Goal: Task Accomplishment & Management: Complete application form

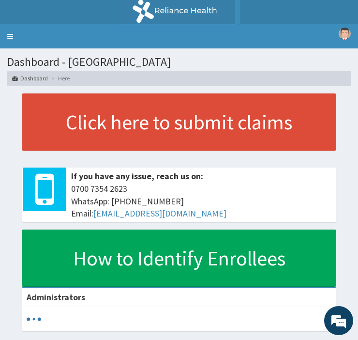
click at [11, 36] on link "Toggle navigation" at bounding box center [10, 36] width 20 height 24
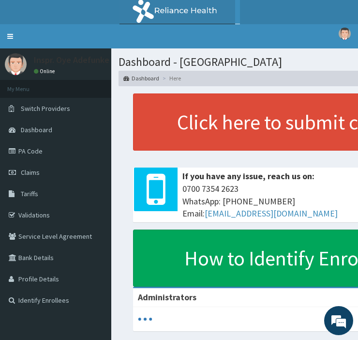
click at [26, 146] on link "PA Code" at bounding box center [55, 150] width 111 height 21
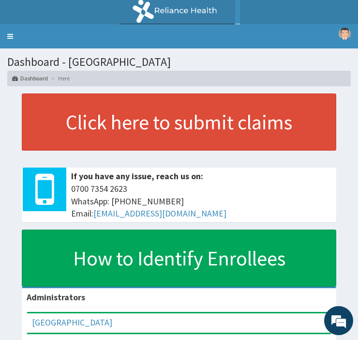
click at [10, 34] on link "Toggle navigation" at bounding box center [10, 36] width 20 height 24
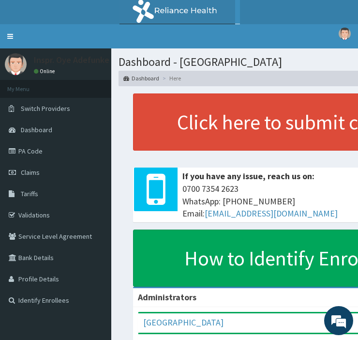
click at [31, 148] on link "PA Code" at bounding box center [55, 150] width 111 height 21
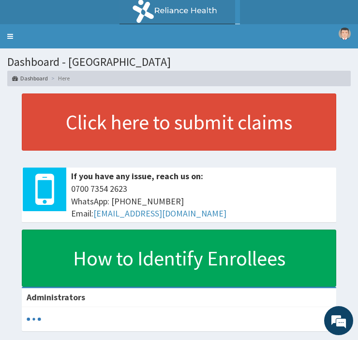
click at [8, 36] on link "Toggle navigation" at bounding box center [10, 36] width 20 height 24
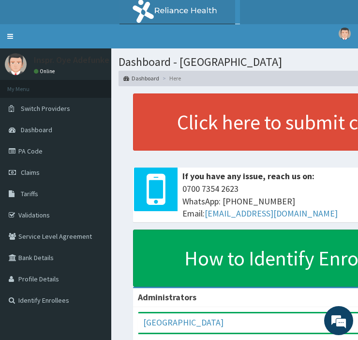
click at [26, 170] on span "Claims" at bounding box center [30, 172] width 19 height 9
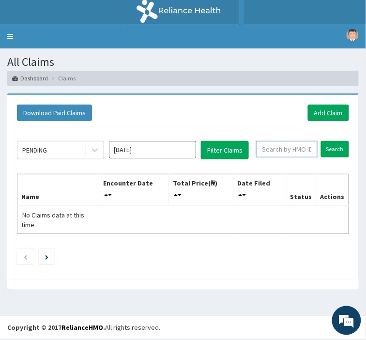
click at [277, 144] on input "text" at bounding box center [286, 149] width 61 height 16
type input "EKI/10071/A"
click at [334, 151] on input "Search" at bounding box center [335, 149] width 28 height 16
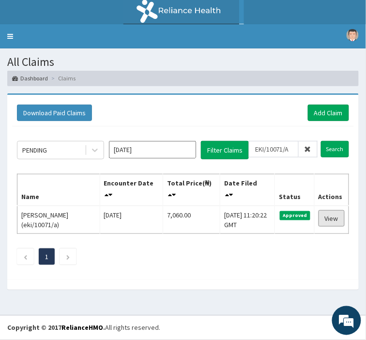
click at [331, 218] on link "View" at bounding box center [332, 218] width 26 height 16
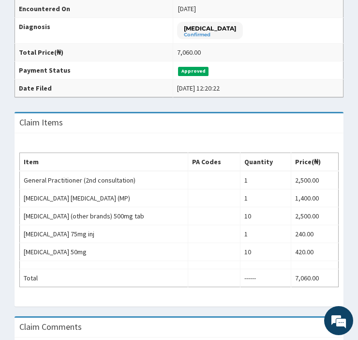
click at [137, 178] on td "General Practitioner (2nd consultation)" at bounding box center [104, 180] width 168 height 18
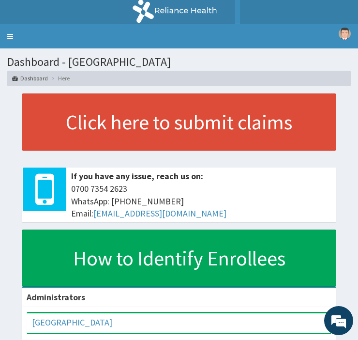
click at [10, 34] on link "Toggle navigation" at bounding box center [10, 36] width 20 height 24
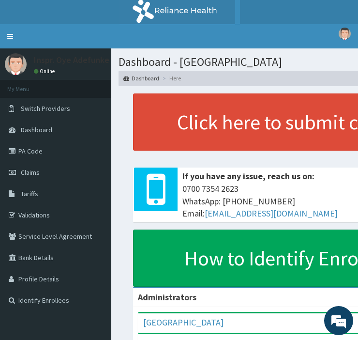
click at [25, 167] on link "Claims" at bounding box center [55, 172] width 111 height 21
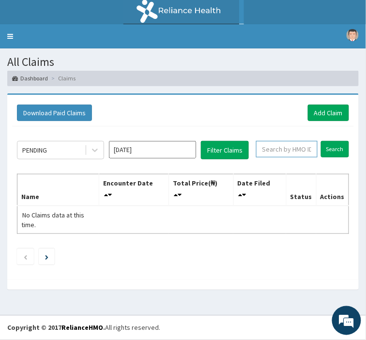
click at [278, 146] on input "text" at bounding box center [286, 149] width 61 height 16
type input "EKI/10071/A"
click at [331, 148] on input "Search" at bounding box center [335, 149] width 28 height 16
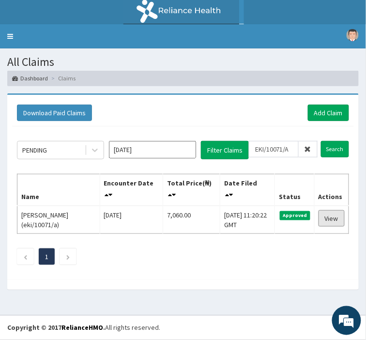
click at [327, 221] on link "View" at bounding box center [332, 218] width 26 height 16
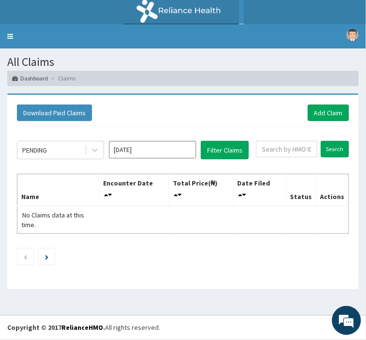
click at [12, 36] on link "Toggle navigation" at bounding box center [10, 36] width 20 height 24
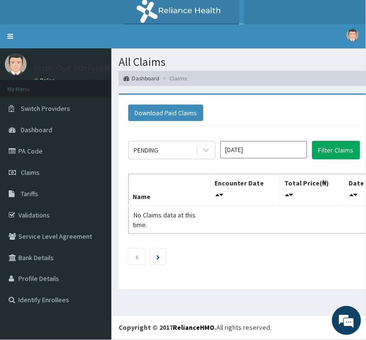
click at [30, 148] on link "PA Code" at bounding box center [55, 150] width 111 height 21
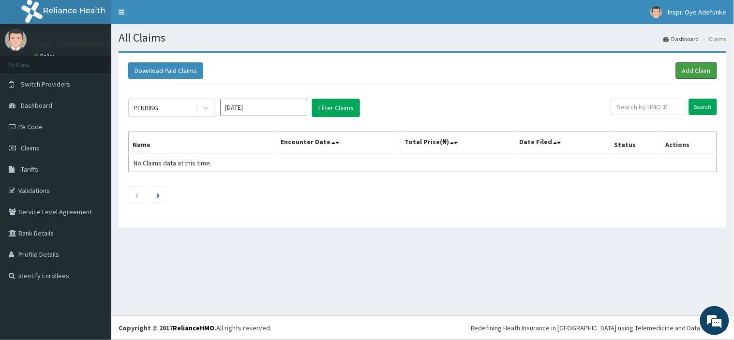
click at [698, 69] on link "Add Claim" at bounding box center [696, 70] width 41 height 16
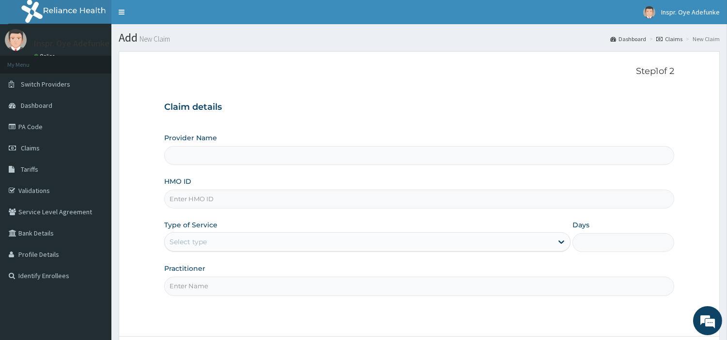
type input "[GEOGRAPHIC_DATA]"
click at [225, 196] on input "HMO ID" at bounding box center [419, 199] width 510 height 19
type input "e"
type input "EKI/10071/A"
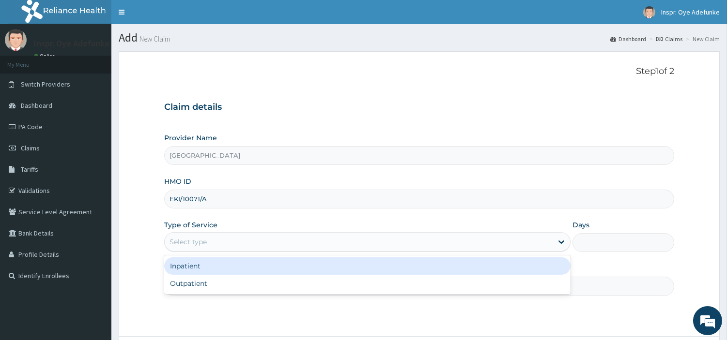
click at [188, 238] on div "Select type" at bounding box center [187, 242] width 37 height 10
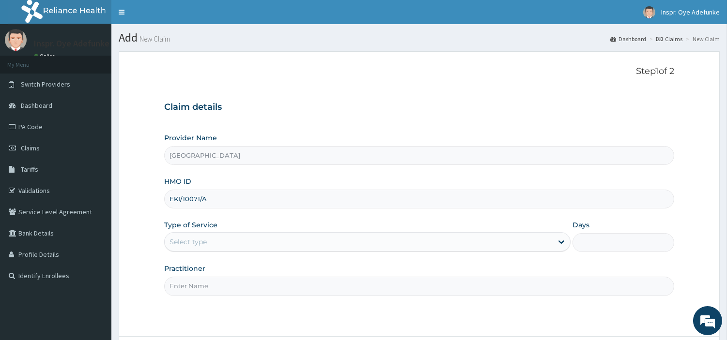
click at [226, 234] on div "Select type" at bounding box center [367, 241] width 406 height 19
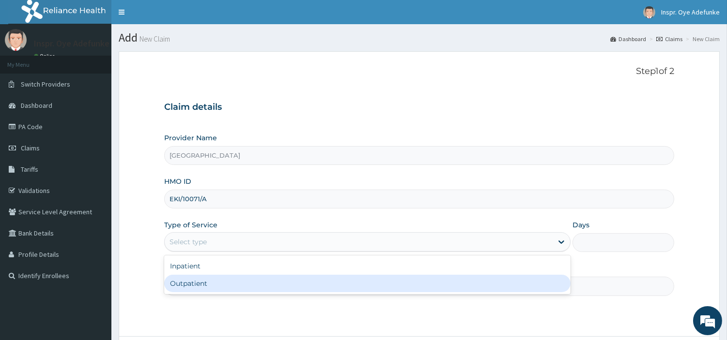
click at [189, 280] on div "Outpatient" at bounding box center [367, 283] width 406 height 17
type input "1"
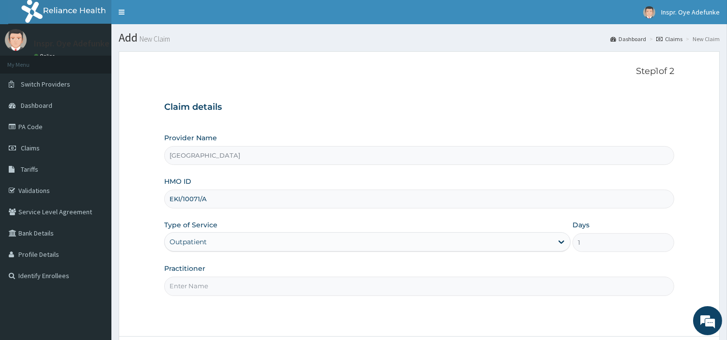
click at [202, 283] on input "Practitioner" at bounding box center [419, 286] width 510 height 19
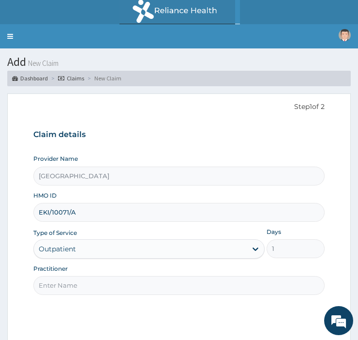
click at [57, 281] on input "Practitioner" at bounding box center [178, 285] width 291 height 19
click at [70, 282] on input "Practitioner" at bounding box center [178, 285] width 291 height 19
click at [62, 285] on input "Practitioner" at bounding box center [178, 285] width 291 height 19
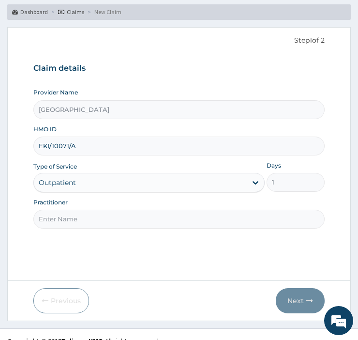
scroll to position [79, 0]
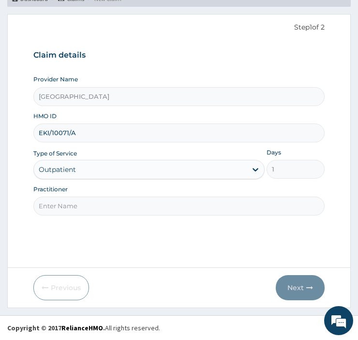
click at [59, 205] on input "Practitioner" at bounding box center [178, 206] width 291 height 19
click at [51, 207] on input "Practitioner" at bounding box center [178, 206] width 291 height 19
click at [160, 206] on input "Practitioner" at bounding box center [178, 206] width 291 height 19
click at [52, 205] on input "Practitioner" at bounding box center [178, 206] width 291 height 19
click at [57, 205] on input "Practitioner" at bounding box center [178, 206] width 291 height 19
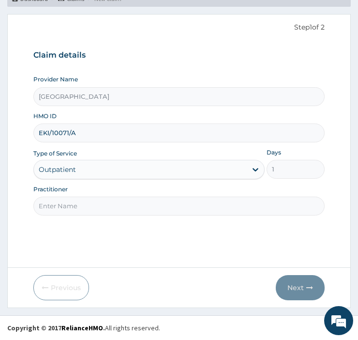
click at [50, 206] on input "Practitioner" at bounding box center [178, 206] width 291 height 19
click at [54, 208] on input "Practitioner" at bounding box center [178, 206] width 291 height 19
click at [53, 206] on input "Practitioner" at bounding box center [178, 206] width 291 height 19
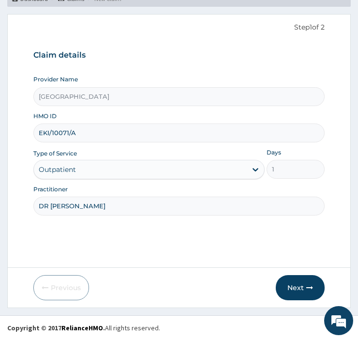
type input "DR REMI"
click at [292, 278] on button "Next" at bounding box center [300, 287] width 49 height 25
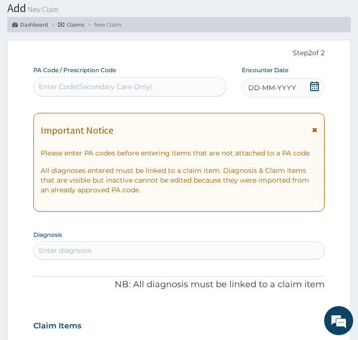
scroll to position [45, 0]
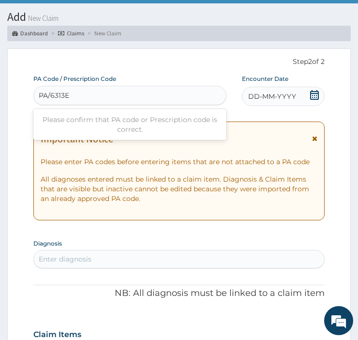
type input "PA/6313ED"
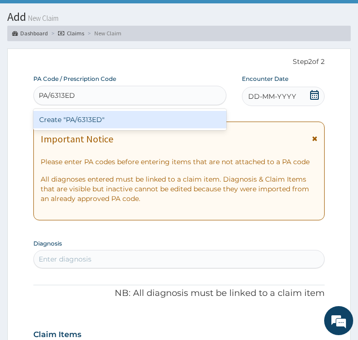
click at [128, 114] on div "Create "PA/6313ED"" at bounding box center [129, 119] width 193 height 17
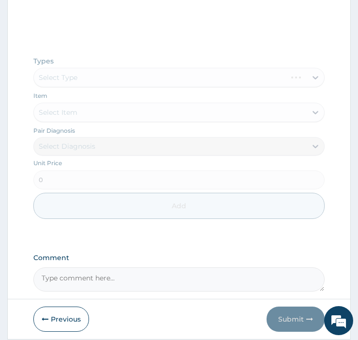
scroll to position [499, 0]
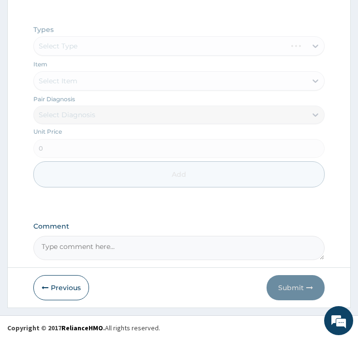
click at [58, 292] on button "Previous" at bounding box center [61, 287] width 56 height 25
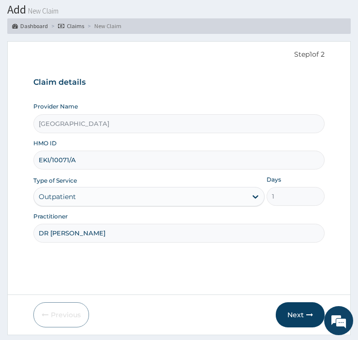
scroll to position [79, 0]
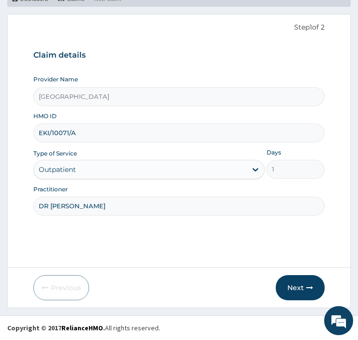
click at [298, 283] on button "Next" at bounding box center [300, 287] width 49 height 25
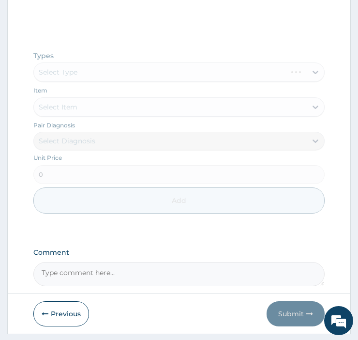
scroll to position [499, 0]
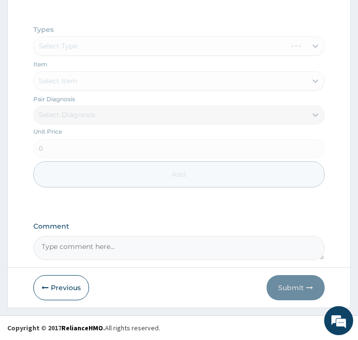
click at [64, 287] on button "Previous" at bounding box center [61, 287] width 56 height 25
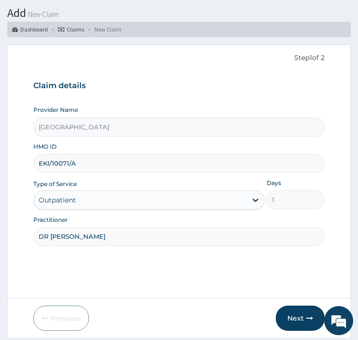
scroll to position [0, 0]
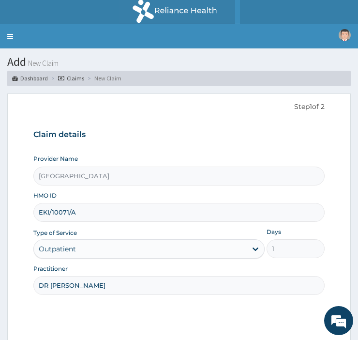
click at [11, 34] on link "Toggle navigation" at bounding box center [10, 36] width 20 height 24
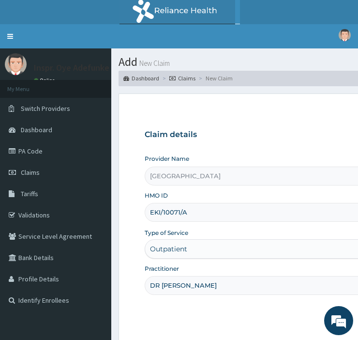
click at [27, 151] on link "PA Code" at bounding box center [55, 150] width 111 height 21
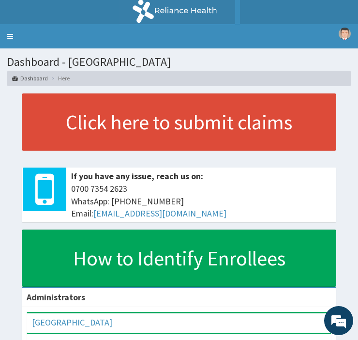
click at [13, 32] on link "Toggle navigation" at bounding box center [10, 36] width 20 height 24
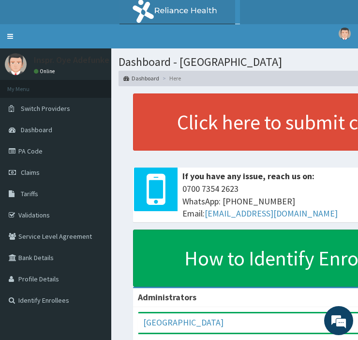
click at [28, 170] on span "Claims" at bounding box center [30, 172] width 19 height 9
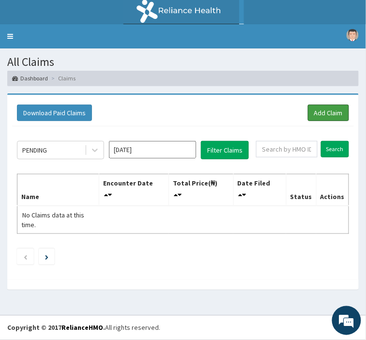
click at [330, 109] on link "Add Claim" at bounding box center [328, 113] width 41 height 16
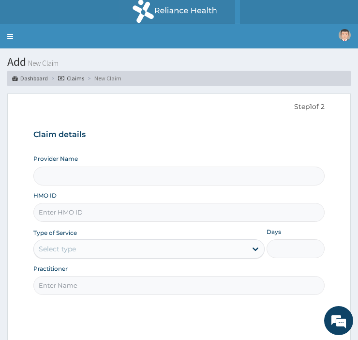
type input "Police Cottage Hospital"
click at [96, 178] on input "Police Cottage Hospital" at bounding box center [178, 176] width 291 height 19
click at [88, 208] on input "HMO ID" at bounding box center [178, 212] width 291 height 19
type input "eki/10071/a"
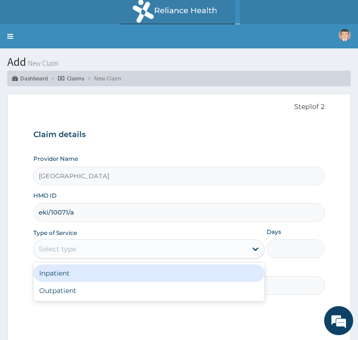
click at [86, 247] on div "Select type" at bounding box center [140, 248] width 213 height 15
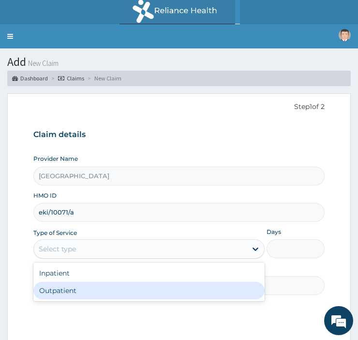
click at [76, 289] on div "Outpatient" at bounding box center [148, 290] width 231 height 17
type input "1"
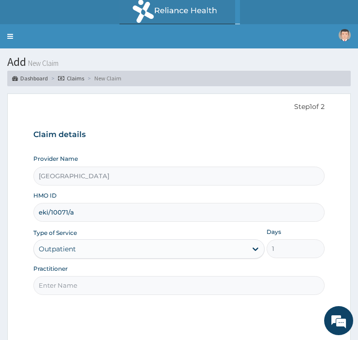
click at [83, 289] on input "Practitioner" at bounding box center [178, 285] width 291 height 19
click at [76, 283] on input "Practitioner" at bounding box center [178, 285] width 291 height 19
type input "DR REMI"
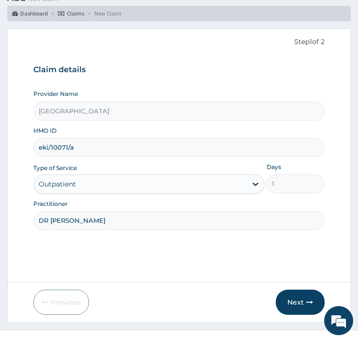
scroll to position [79, 0]
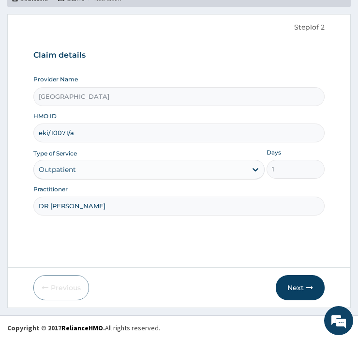
click at [311, 296] on button "Next" at bounding box center [300, 287] width 49 height 25
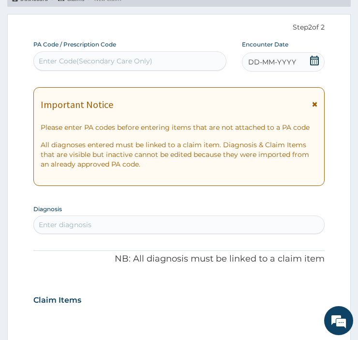
click at [50, 55] on div "Enter Code(Secondary Care Only)" at bounding box center [130, 60] width 192 height 15
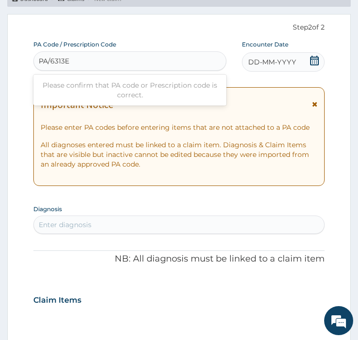
type input "PA/6313ED"
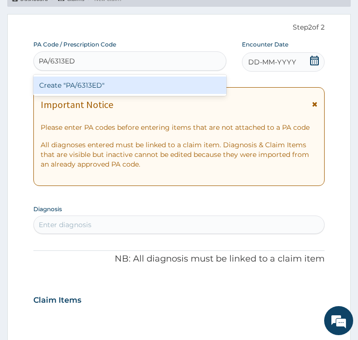
click at [52, 83] on div "Create "PA/6313ED"" at bounding box center [129, 84] width 193 height 17
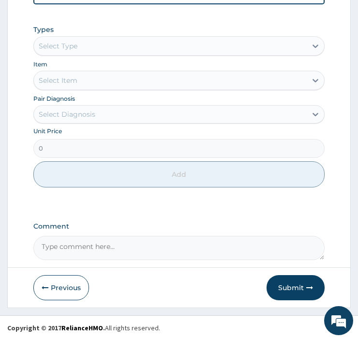
scroll to position [655, 0]
click at [286, 285] on button "Submit" at bounding box center [296, 287] width 58 height 25
